Goal: Task Accomplishment & Management: Manage account settings

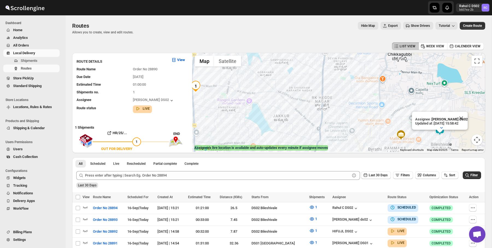
scroll to position [109, 0]
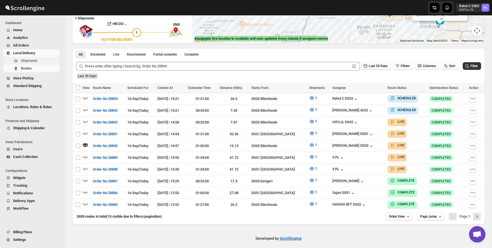
click at [47, 60] on span "Shipments" at bounding box center [40, 60] width 38 height 5
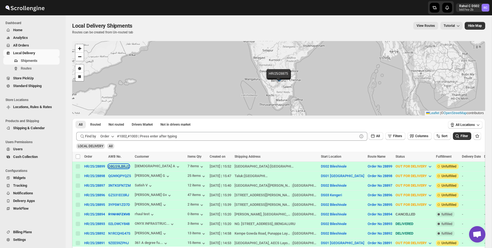
click at [128, 165] on button "O8GS9LBRJ2" at bounding box center [118, 166] width 21 height 4
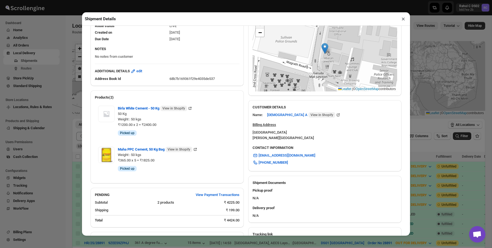
scroll to position [227, 0]
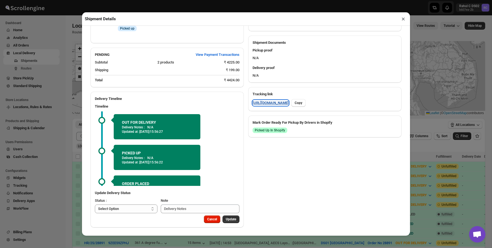
click at [269, 100] on link "[URL][DOMAIN_NAME]" at bounding box center [270, 102] width 36 height 5
click at [17, 108] on div "Shipment Details × HR/25/28899 Awb : O8GS9LBRJ2 DATE [DATE] | 15:52 Info OUT FO…" at bounding box center [246, 124] width 492 height 248
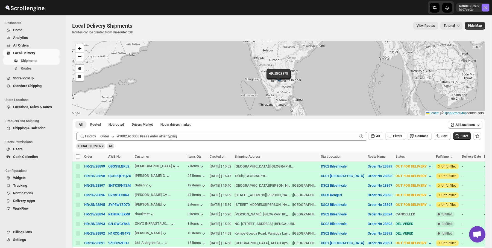
click at [26, 211] on button "WorkFlow" at bounding box center [31, 208] width 56 height 8
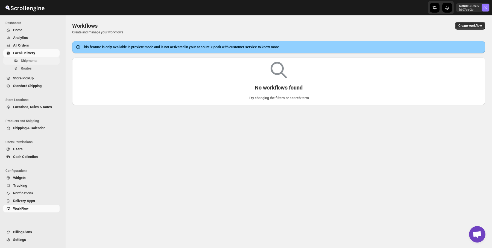
click at [36, 61] on span "Shipments" at bounding box center [29, 60] width 17 height 4
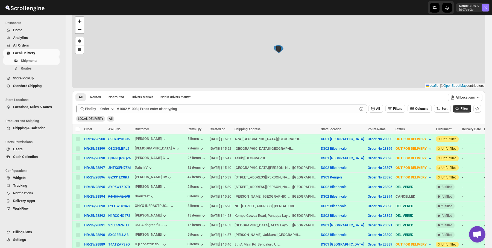
scroll to position [28, 0]
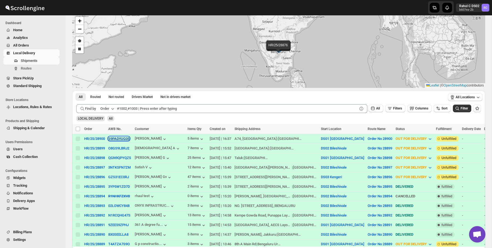
click at [129, 137] on button "S9PADYUG05" at bounding box center [118, 138] width 21 height 4
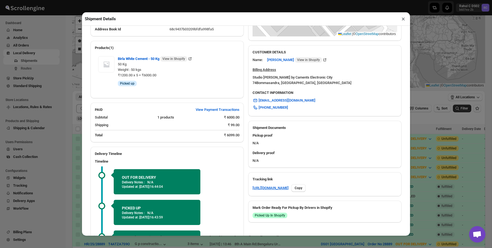
scroll to position [196, 0]
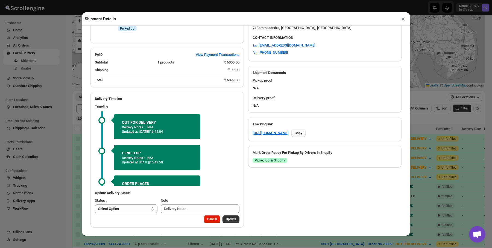
click at [302, 135] on span "Copy" at bounding box center [299, 133] width 8 height 4
click at [305, 137] on button "Copy" at bounding box center [298, 133] width 14 height 8
click at [3, 229] on div "Shipment Details × HR/25/28900 Awb : S9PADYUG05 DATE [DATE] | 16:37 Info OUT FO…" at bounding box center [246, 124] width 492 height 248
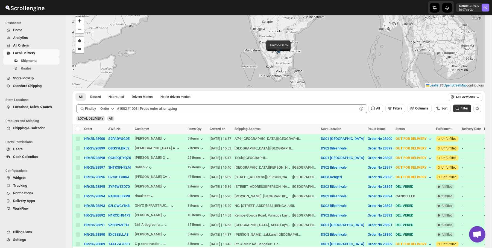
click at [20, 209] on span "WorkFlow" at bounding box center [21, 208] width 16 height 4
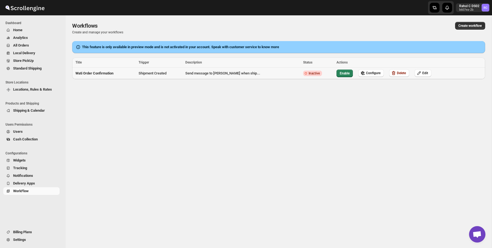
click at [128, 73] on td "Wati Order Confirmation" at bounding box center [104, 73] width 65 height 12
click at [34, 130] on span "Users" at bounding box center [35, 131] width 45 height 5
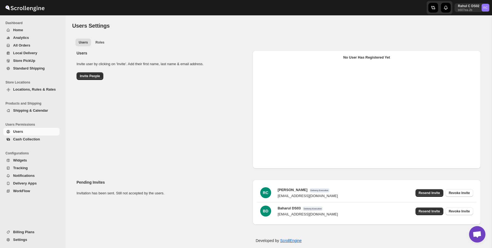
select select "637b767fbaab0276b10c91d5"
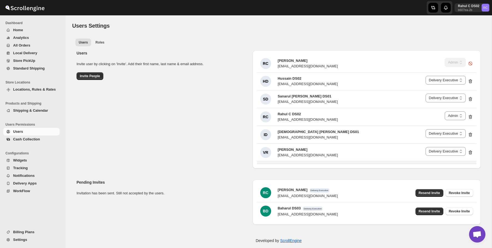
click at [249, 81] on div "Users Invite user by clicking on 'Invite'. Add their first name, last name & em…" at bounding box center [276, 107] width 409 height 122
